Goal: Entertainment & Leisure: Consume media (video, audio)

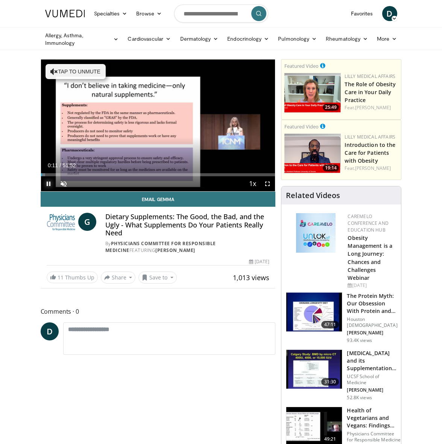
click at [49, 184] on span "Video Player" at bounding box center [48, 183] width 15 height 15
click at [63, 182] on span "Video Player" at bounding box center [63, 183] width 15 height 15
click at [268, 181] on span "Video Player" at bounding box center [267, 183] width 15 height 15
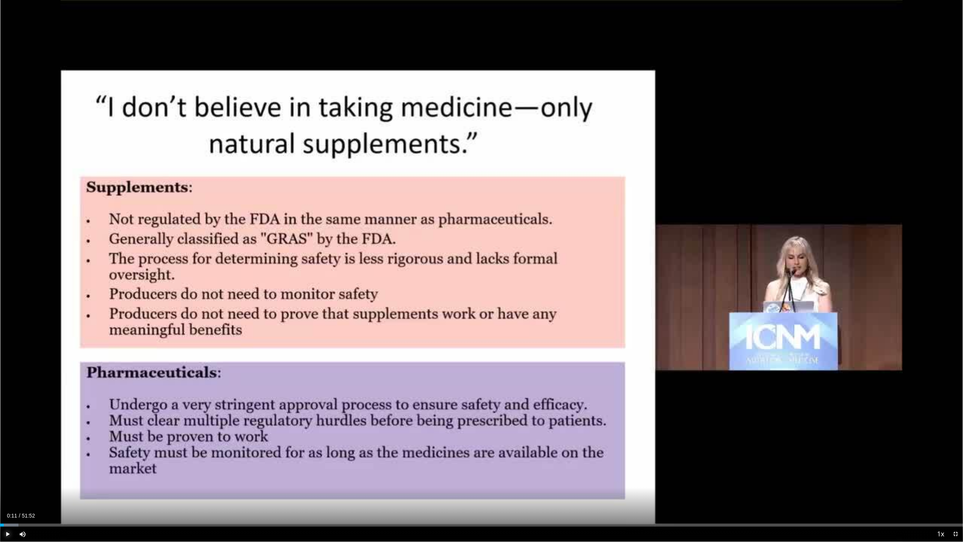
click at [8, 318] on span "Video Player" at bounding box center [7, 534] width 15 height 15
click at [538, 318] on span "Video Player" at bounding box center [955, 534] width 15 height 15
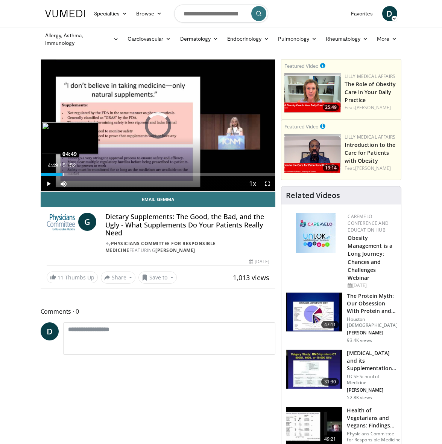
click at [62, 173] on div "Loaded : 2.55% 00:22 04:49" at bounding box center [158, 174] width 234 height 3
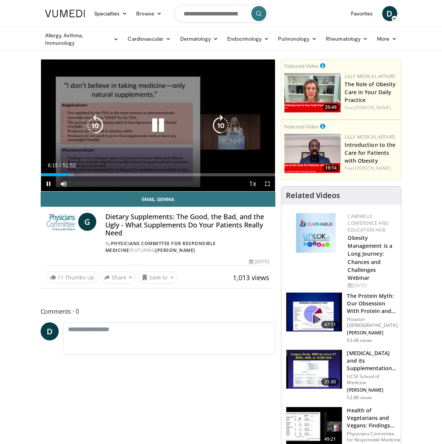
click at [100, 123] on icon "Video Player" at bounding box center [95, 125] width 21 height 21
click at [95, 125] on icon "Video Player" at bounding box center [95, 125] width 21 height 21
click at [97, 126] on icon "Video Player" at bounding box center [95, 125] width 21 height 21
click at [97, 124] on icon "Video Player" at bounding box center [95, 125] width 21 height 21
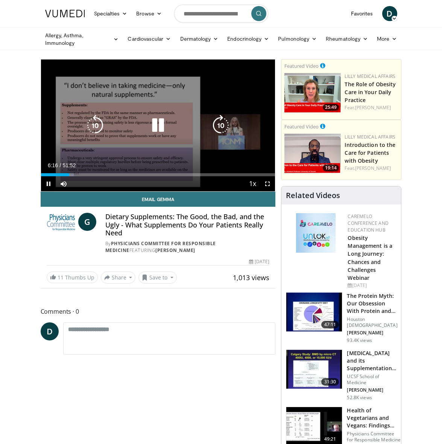
click at [94, 127] on icon "Video Player" at bounding box center [95, 125] width 21 height 21
click at [97, 123] on icon "Video Player" at bounding box center [95, 125] width 21 height 21
click at [97, 126] on icon "Video Player" at bounding box center [95, 125] width 21 height 21
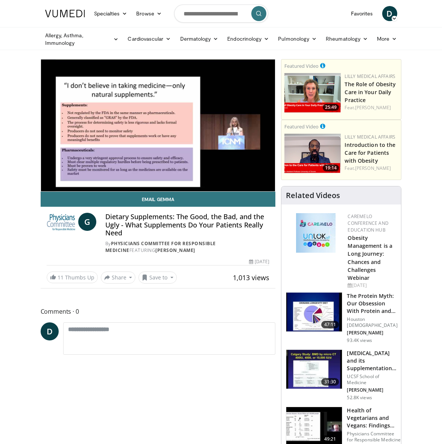
click at [49, 184] on video-js "**********" at bounding box center [158, 125] width 234 height 132
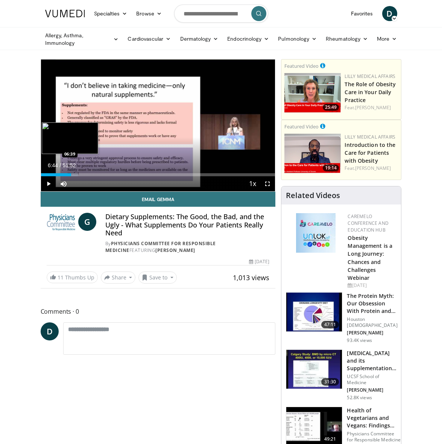
click at [71, 175] on div "07:09" at bounding box center [56, 174] width 30 height 3
click at [49, 184] on span "Video Player" at bounding box center [48, 183] width 15 height 15
click at [49, 183] on span "Video Player" at bounding box center [48, 183] width 15 height 15
click at [47, 182] on span "Video Player" at bounding box center [48, 183] width 15 height 15
click at [47, 183] on span "Video Player" at bounding box center [48, 183] width 15 height 15
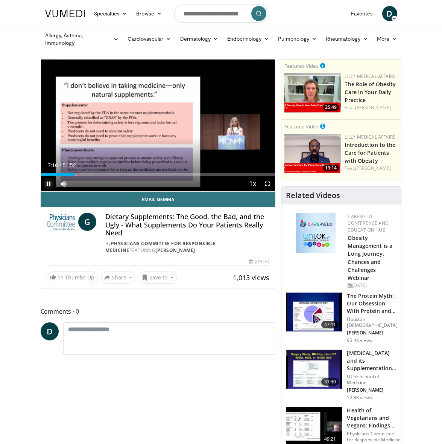
click at [47, 185] on span "Video Player" at bounding box center [48, 183] width 15 height 15
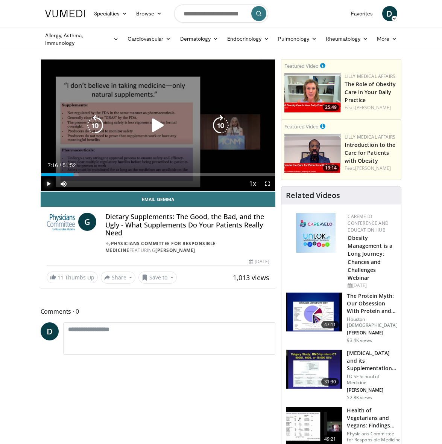
click at [47, 183] on span "Video Player" at bounding box center [48, 183] width 15 height 15
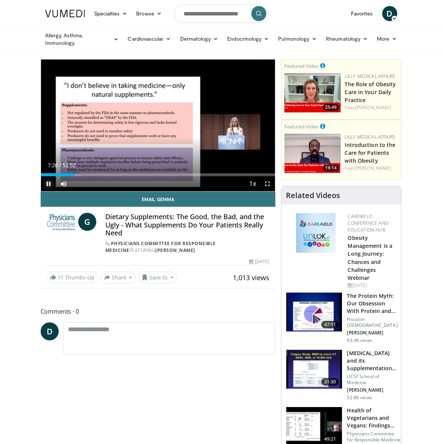
click at [49, 183] on span "Video Player" at bounding box center [48, 183] width 15 height 15
click at [49, 184] on span "Video Player" at bounding box center [48, 183] width 15 height 15
click at [49, 183] on span "Video Player" at bounding box center [48, 183] width 15 height 15
click at [49, 184] on span "Video Player" at bounding box center [48, 183] width 15 height 15
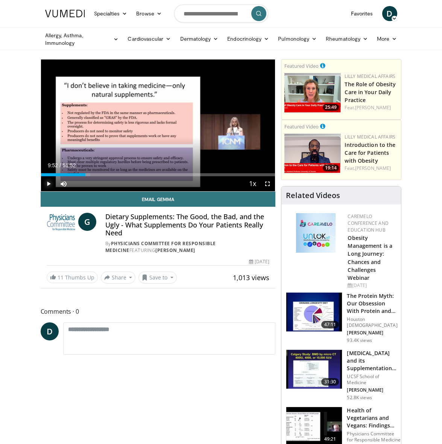
click at [50, 183] on span "Video Player" at bounding box center [48, 183] width 15 height 15
click at [49, 185] on span "Video Player" at bounding box center [48, 183] width 15 height 15
click at [48, 184] on span "Video Player" at bounding box center [48, 183] width 15 height 15
click at [47, 184] on span "Video Player" at bounding box center [48, 183] width 15 height 15
click at [47, 183] on span "Video Player" at bounding box center [48, 183] width 15 height 15
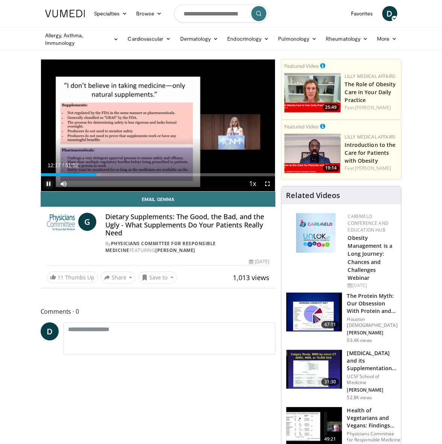
click at [47, 185] on span "Video Player" at bounding box center [48, 183] width 15 height 15
click at [49, 184] on span "Video Player" at bounding box center [48, 183] width 15 height 15
click at [49, 183] on span "Video Player" at bounding box center [48, 183] width 15 height 15
click at [49, 184] on span "Video Player" at bounding box center [48, 183] width 15 height 15
click at [49, 182] on span "Video Player" at bounding box center [48, 183] width 15 height 15
